Goal: Information Seeking & Learning: Learn about a topic

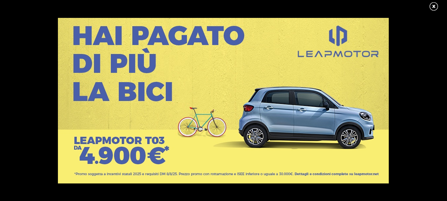
click at [434, 5] on link at bounding box center [437, 7] width 17 height 10
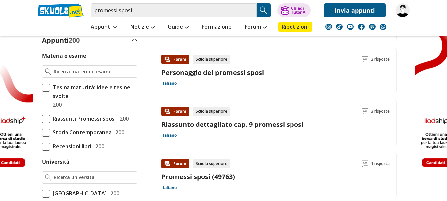
scroll to position [232, 0]
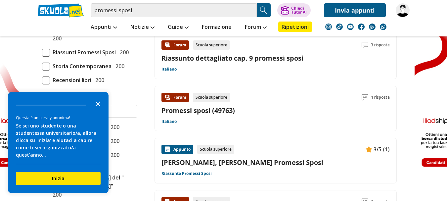
click at [99, 110] on icon "Close the survey" at bounding box center [97, 103] width 13 height 13
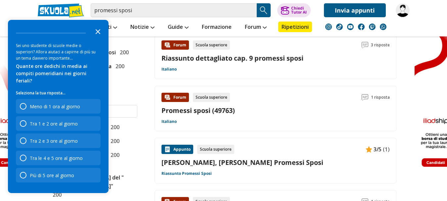
click at [93, 37] on icon "Close the survey" at bounding box center [97, 30] width 13 height 13
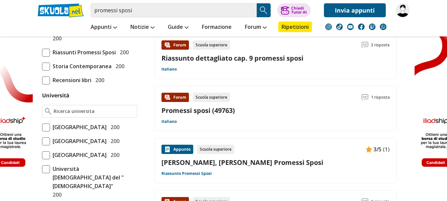
click at [246, 159] on link "Manzoni, Alessandro - Riassunto Promessi Sposi" at bounding box center [275, 162] width 228 height 9
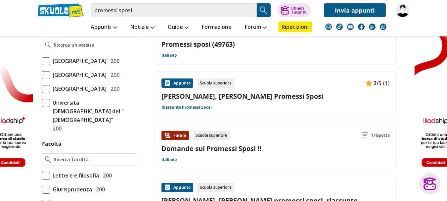
scroll to position [265, 0]
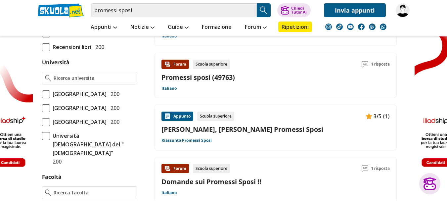
click at [211, 91] on div "Forum Scuola superiore 1 risposta Promessi sposi (49763) Italiano" at bounding box center [275, 76] width 242 height 46
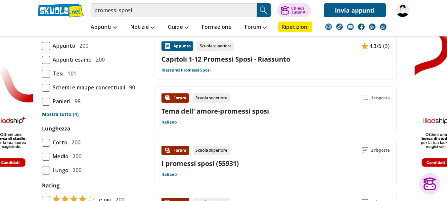
scroll to position [662, 0]
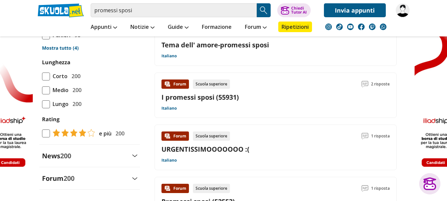
click at [250, 91] on div "Forum Scuola superiore 2 risposte I promessi sposi (55931) Italiano" at bounding box center [275, 95] width 228 height 32
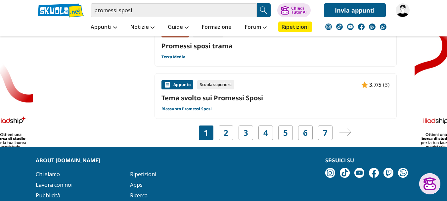
scroll to position [992, 0]
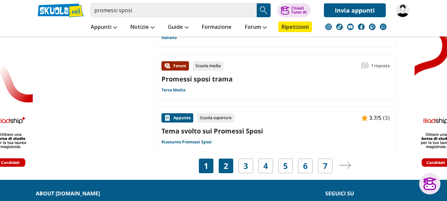
click at [228, 160] on div "2" at bounding box center [226, 165] width 15 height 15
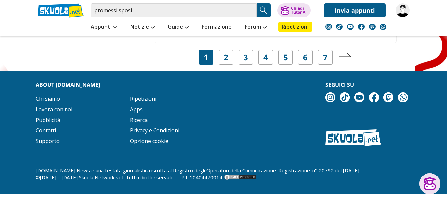
scroll to position [969, 0]
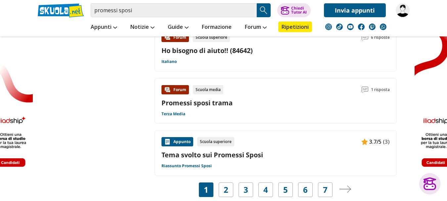
click at [267, 145] on div "Appunto Scuola superiore 3.7/5 (3)" at bounding box center [275, 141] width 228 height 9
click at [229, 183] on div "2" at bounding box center [226, 189] width 15 height 15
click at [229, 188] on div "2" at bounding box center [226, 189] width 15 height 15
click at [221, 184] on div "2" at bounding box center [226, 189] width 15 height 15
click at [345, 189] on img "Pagina successiva" at bounding box center [345, 188] width 12 height 7
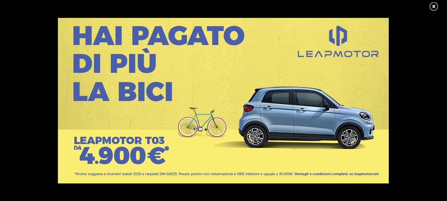
click at [432, 1] on div at bounding box center [223, 100] width 447 height 201
click at [435, 2] on link at bounding box center [437, 7] width 17 height 10
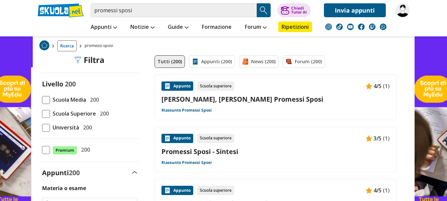
click at [328, 96] on link "[PERSON_NAME], [PERSON_NAME] Promessi Sposi" at bounding box center [275, 99] width 228 height 9
